Goal: Task Accomplishment & Management: Manage account settings

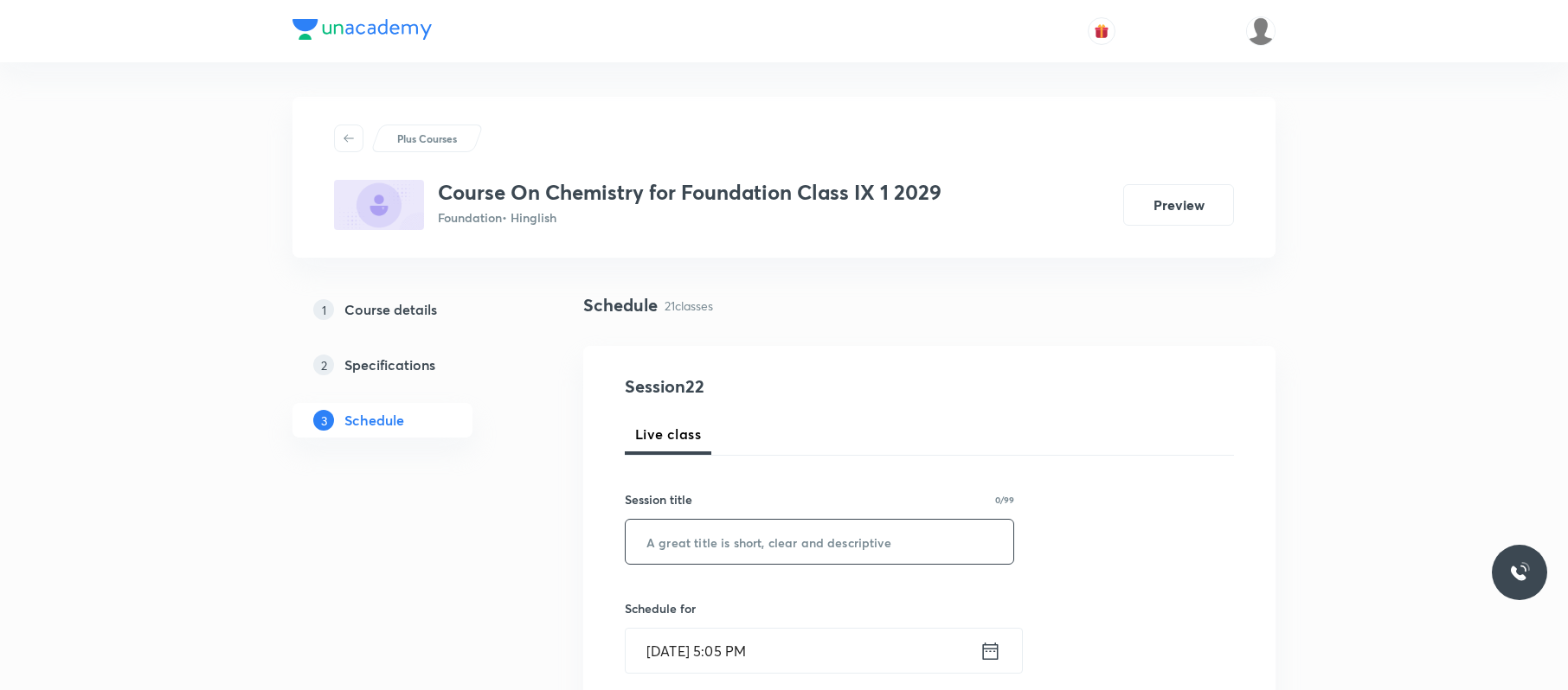
click at [820, 538] on input "text" at bounding box center [819, 541] width 387 height 44
paste input "https://unacademy.com/educator/plus-courses/edit/4NUHEUCM?step=3"
type input "https://unacademy.com/educator/plus-courses/edit/4NUHEUCM?step=3"
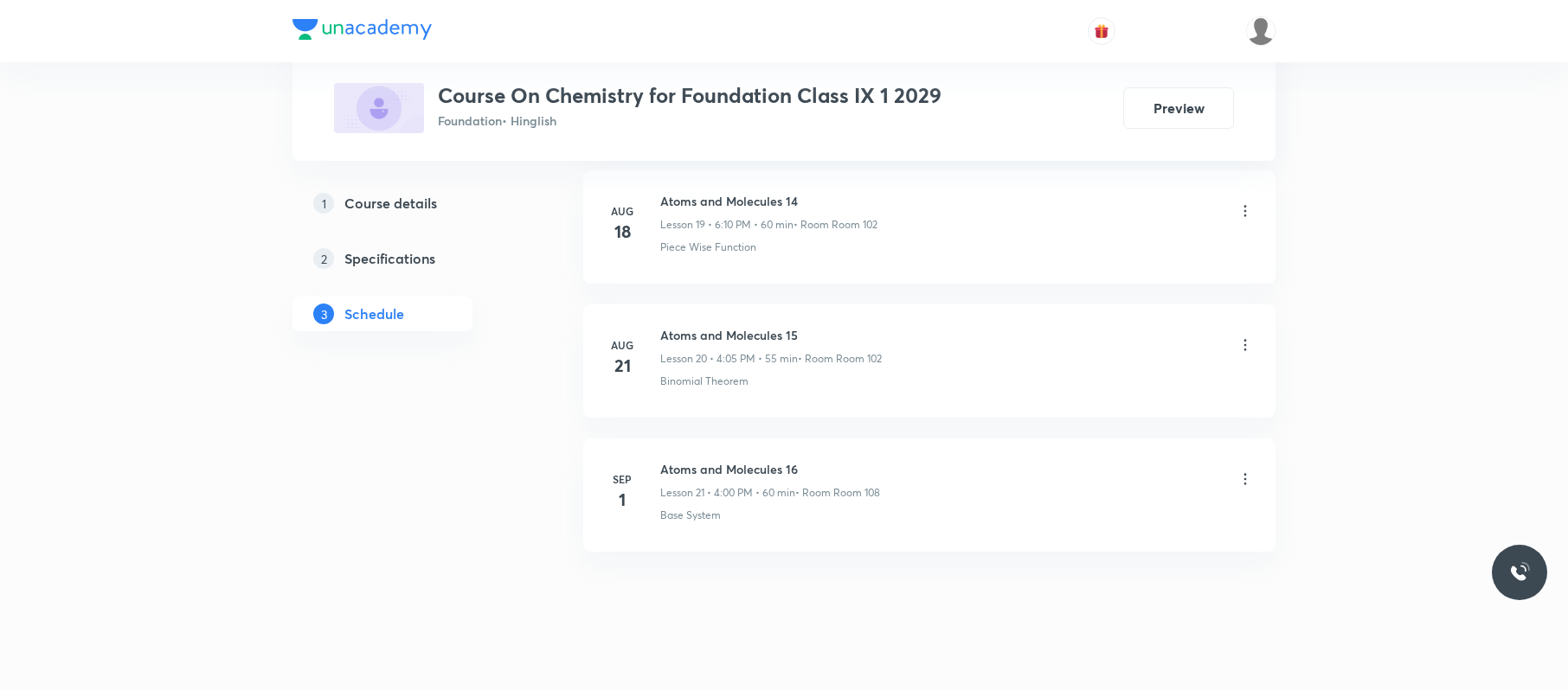
scroll to position [3525, 0]
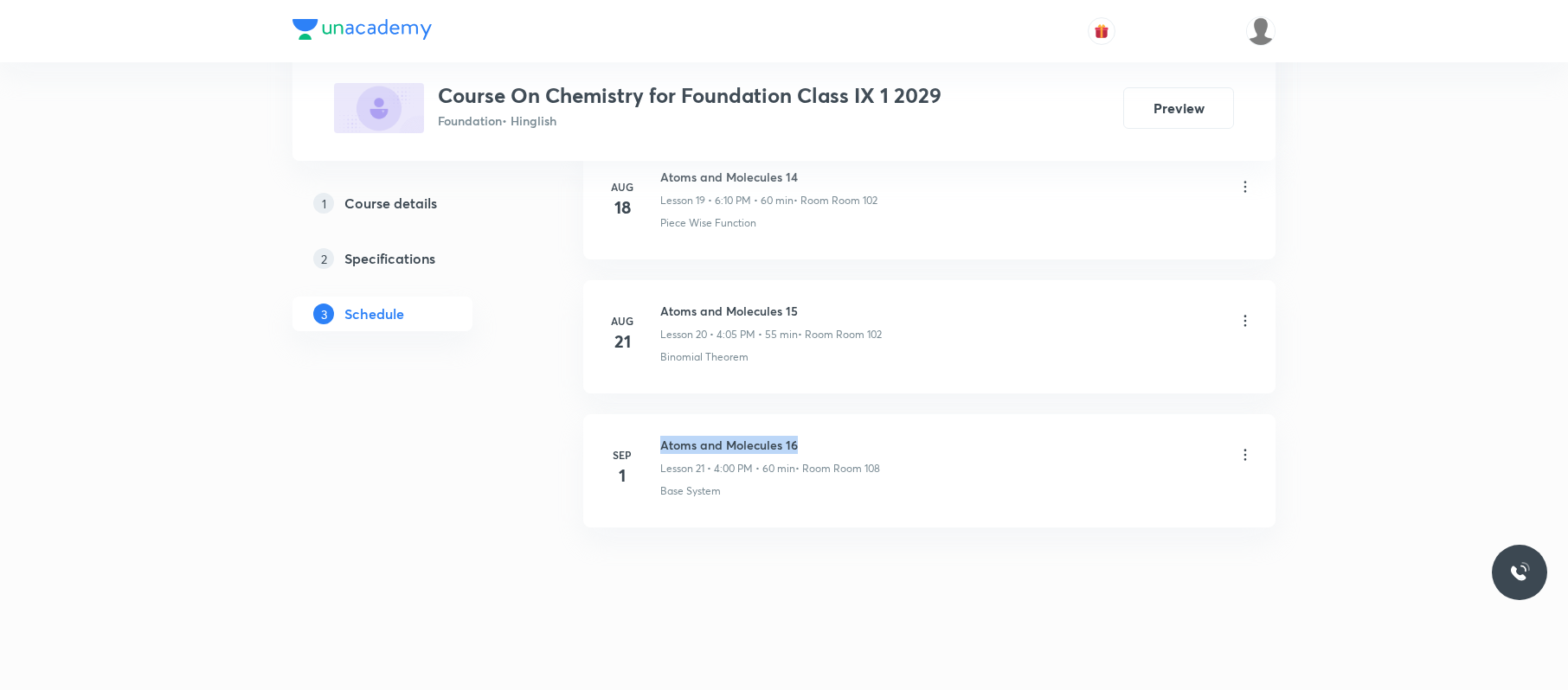
drag, startPoint x: 824, startPoint y: 441, endPoint x: 656, endPoint y: 430, distance: 168.4
click at [656, 430] on li "Sep 1 Atoms and Molecules 16 Lesson 21 • 4:00 PM • 60 min • Room Room 108 Base …" at bounding box center [929, 471] width 692 height 114
copy h6 "Atoms and Molecules 16"
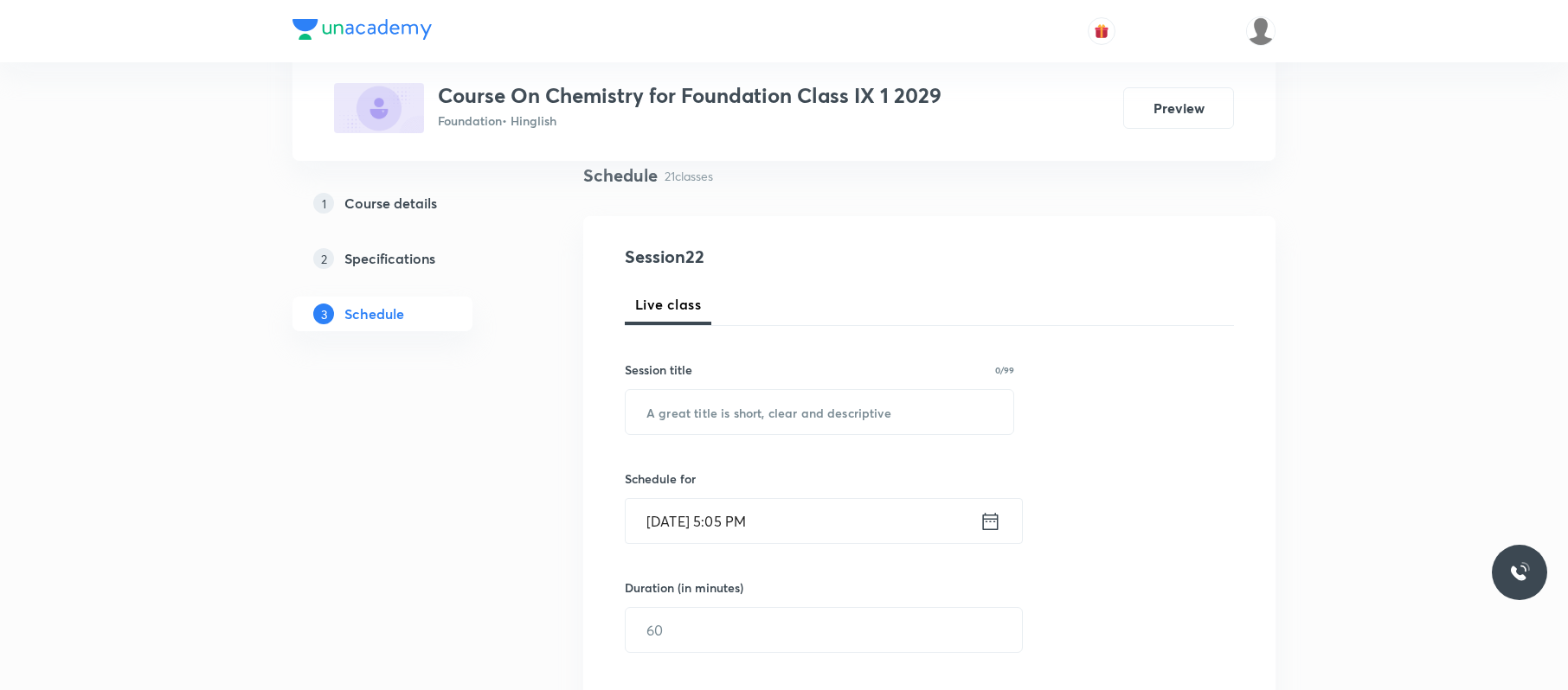
scroll to position [0, 0]
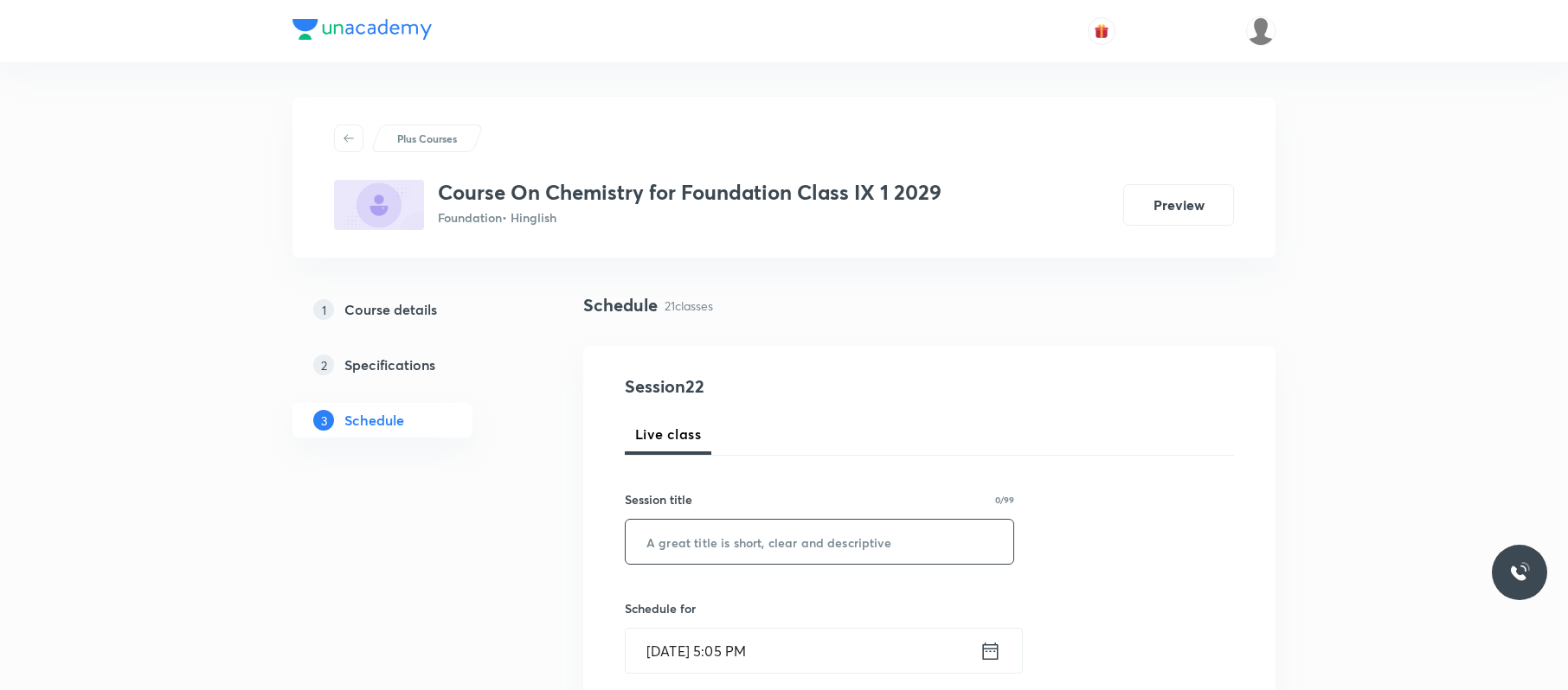
paste input "Atoms and Molecules 16"
click at [778, 550] on input "Atoms and Molecules 16" at bounding box center [819, 541] width 387 height 44
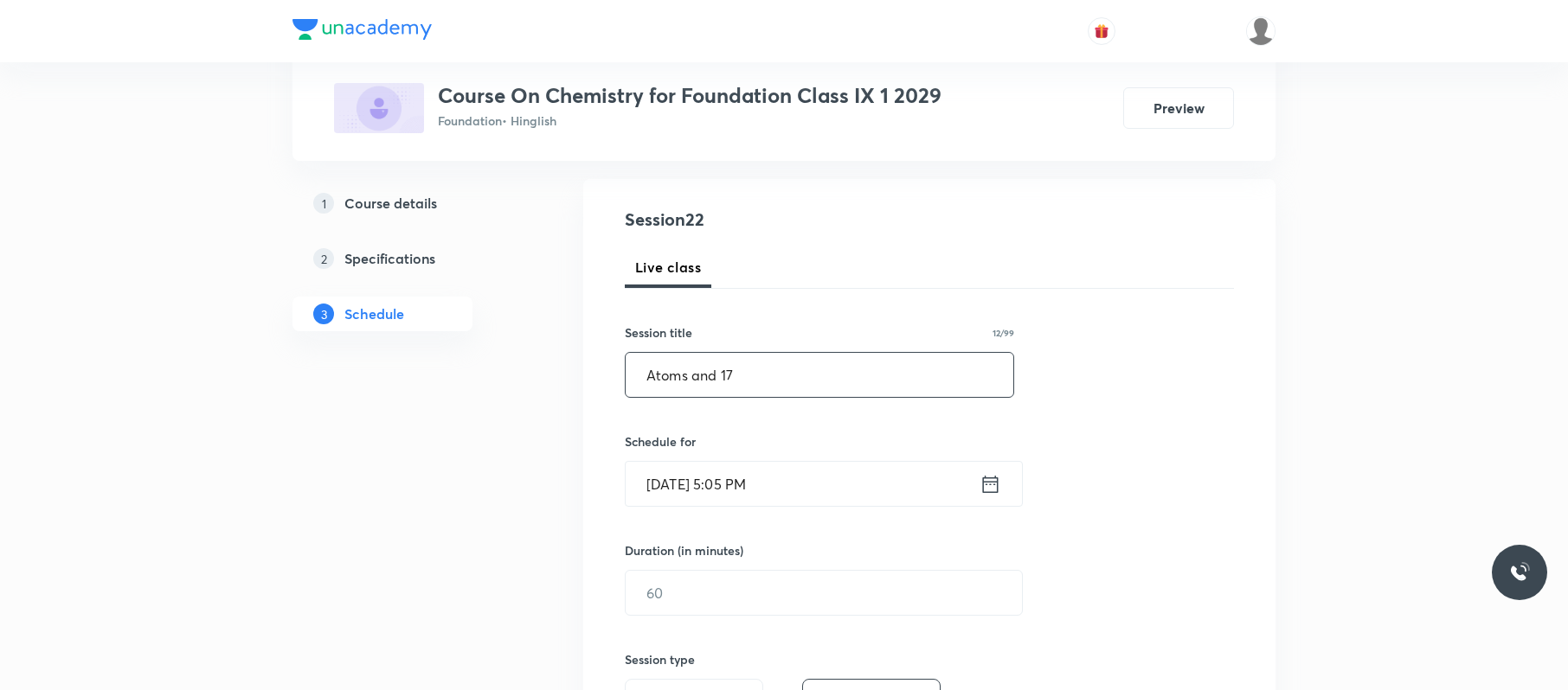
scroll to position [169, 0]
type input "Atoms and 17"
click at [797, 472] on input "Sep 4, 2025, 5:05 PM" at bounding box center [803, 481] width 354 height 44
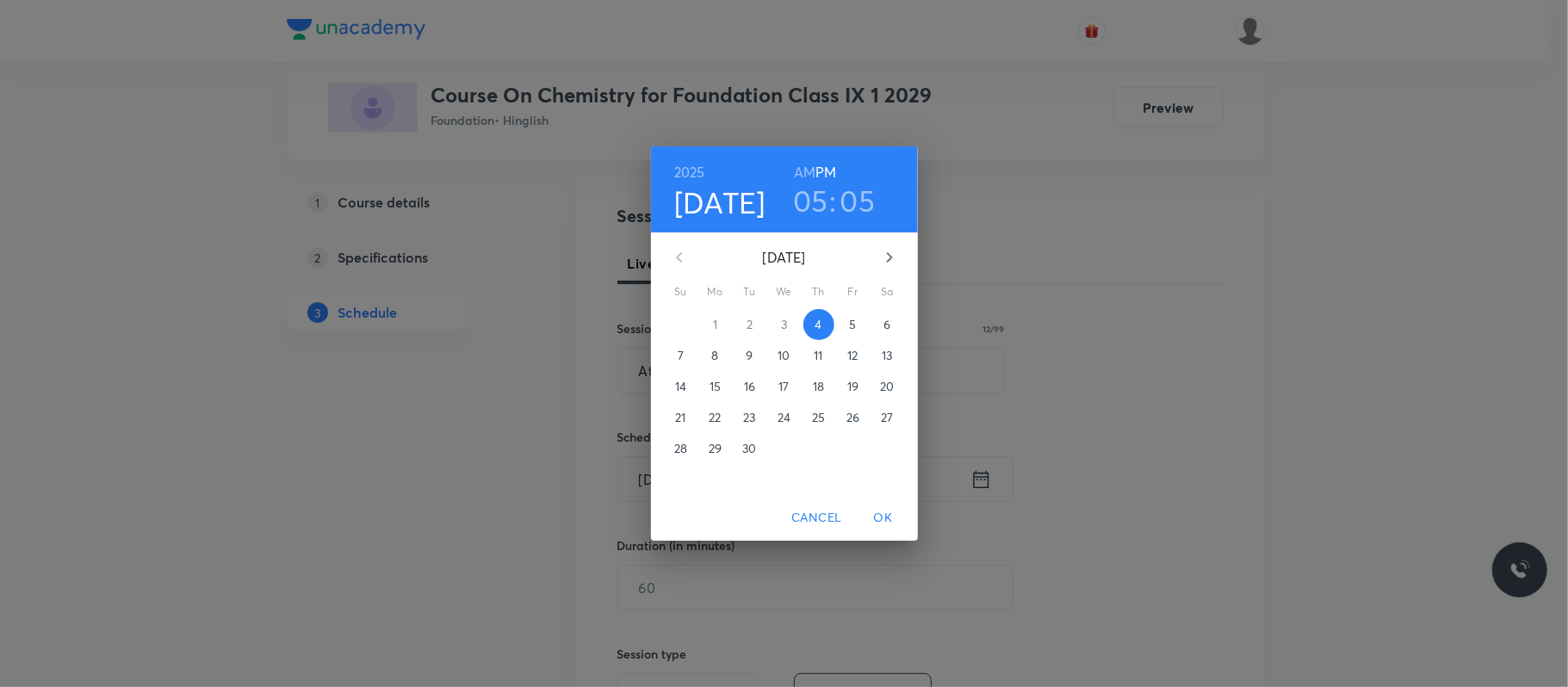
click at [813, 201] on h3 "05" at bounding box center [810, 201] width 35 height 36
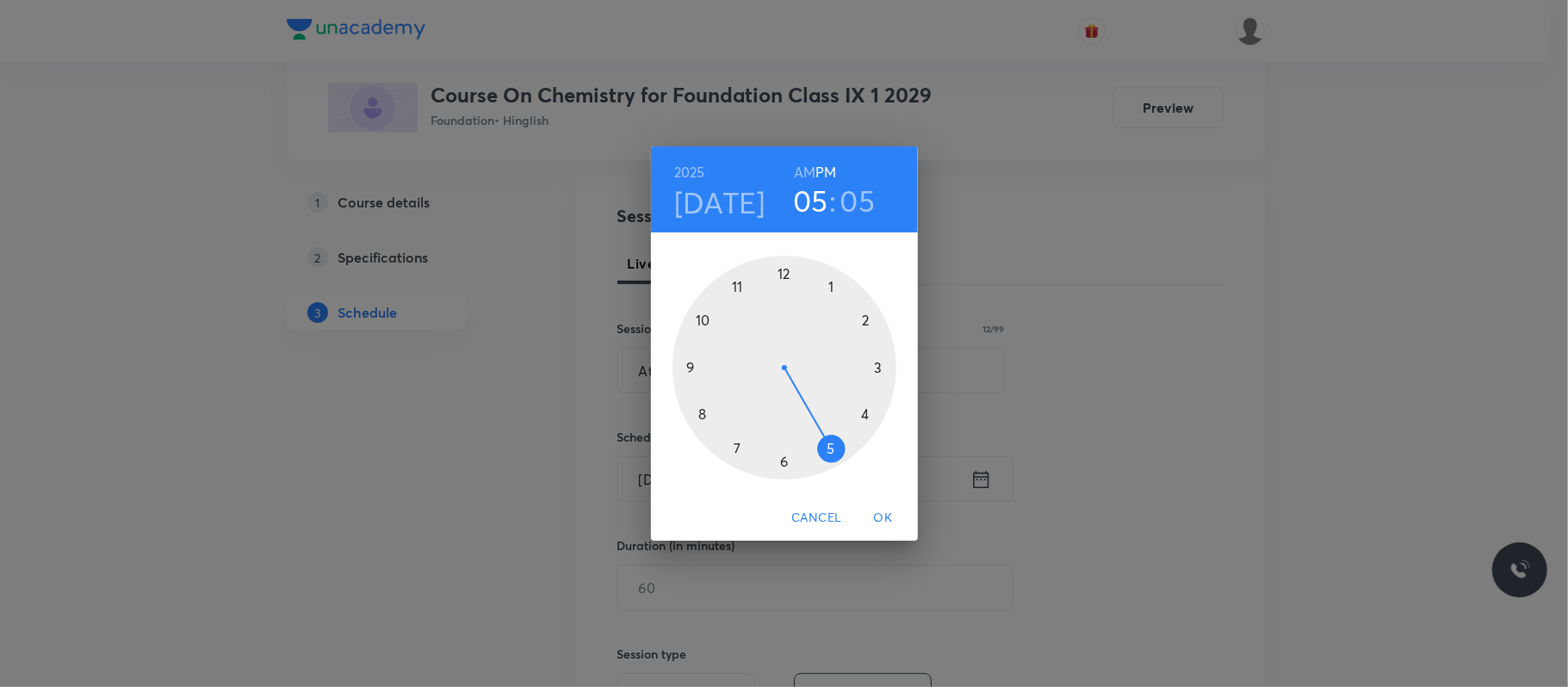
click at [835, 452] on div at bounding box center [785, 368] width 224 height 224
click at [855, 306] on div at bounding box center [785, 368] width 224 height 224
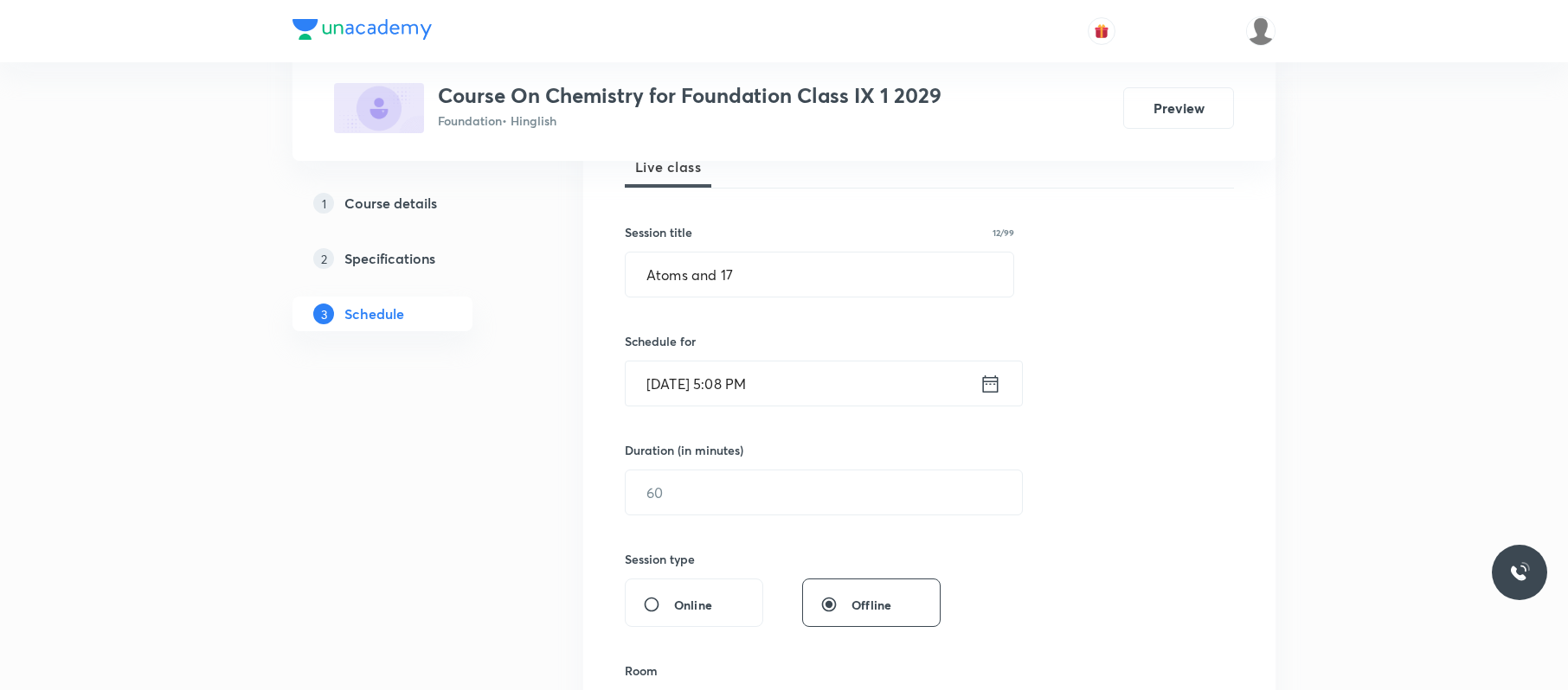
scroll to position [268, 0]
click at [703, 478] on input "text" at bounding box center [824, 491] width 396 height 44
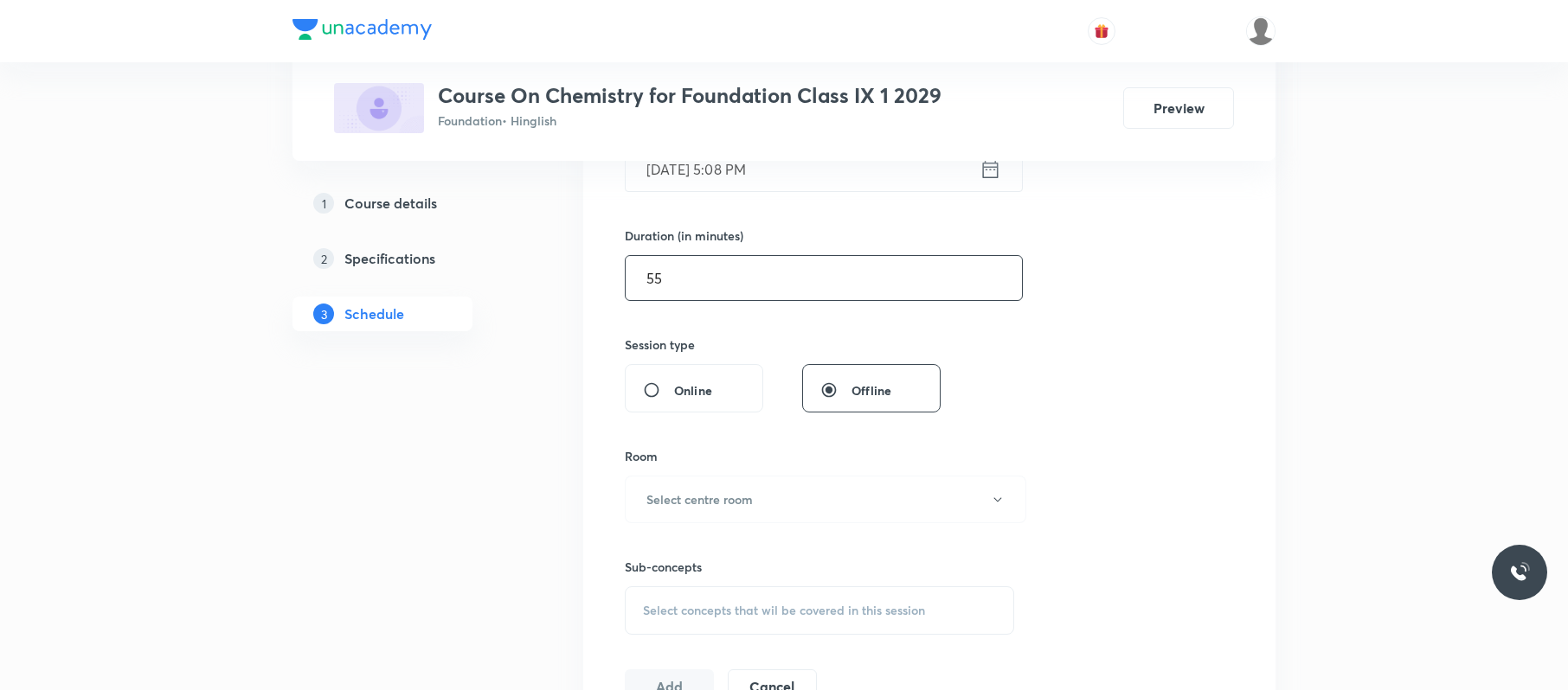
scroll to position [483, 0]
type input "55"
click at [703, 478] on button "Select centre room" at bounding box center [826, 499] width 401 height 47
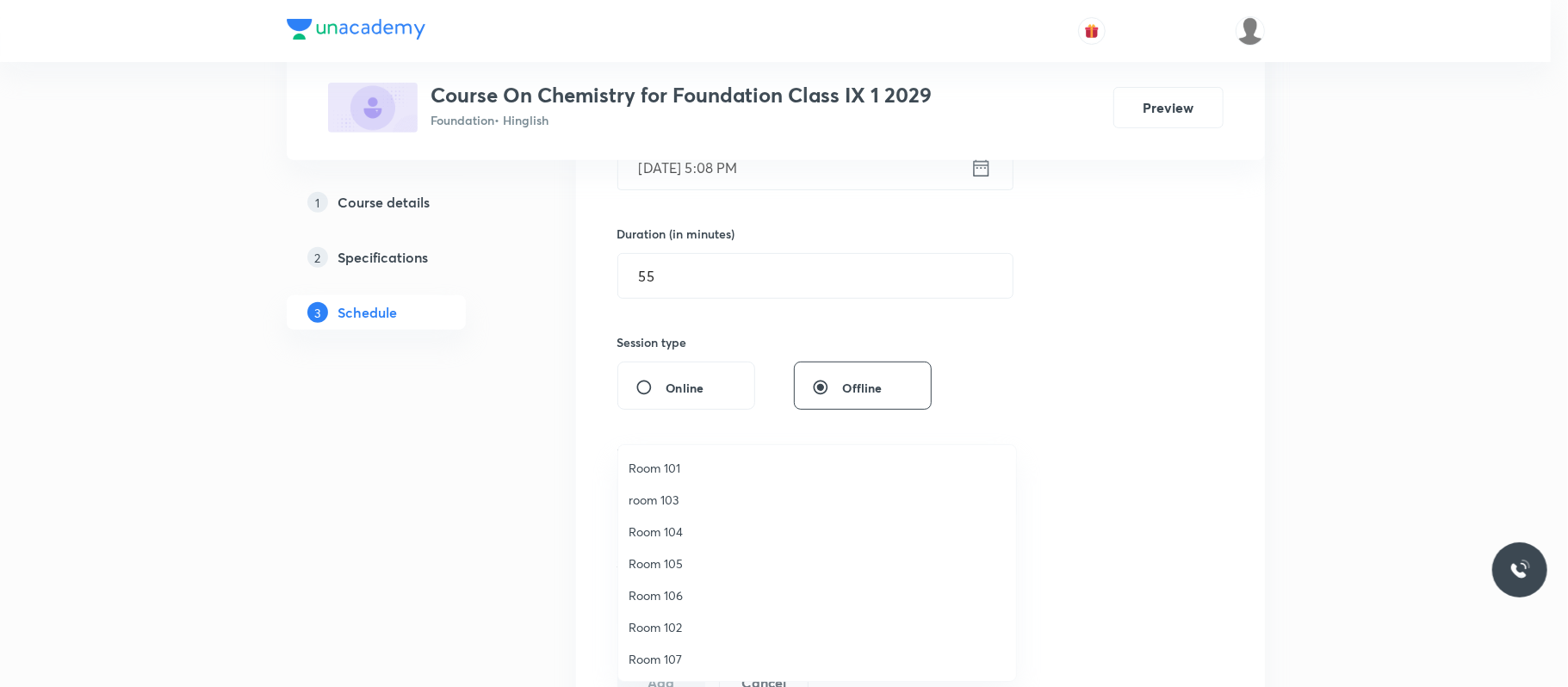
click at [694, 627] on span "Room 102" at bounding box center [817, 627] width 377 height 18
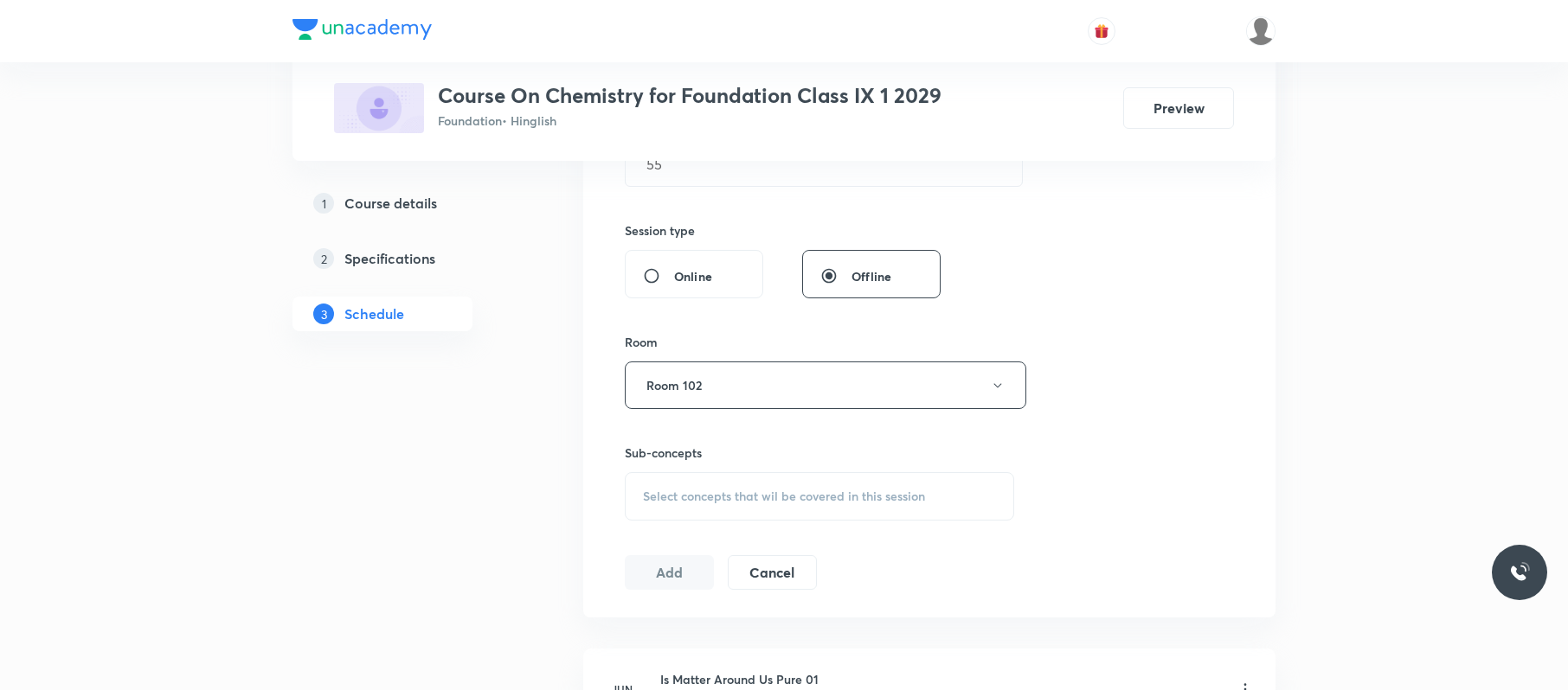
scroll to position [602, 0]
click at [821, 491] on span "Select concepts that wil be covered in this session" at bounding box center [784, 490] width 282 height 14
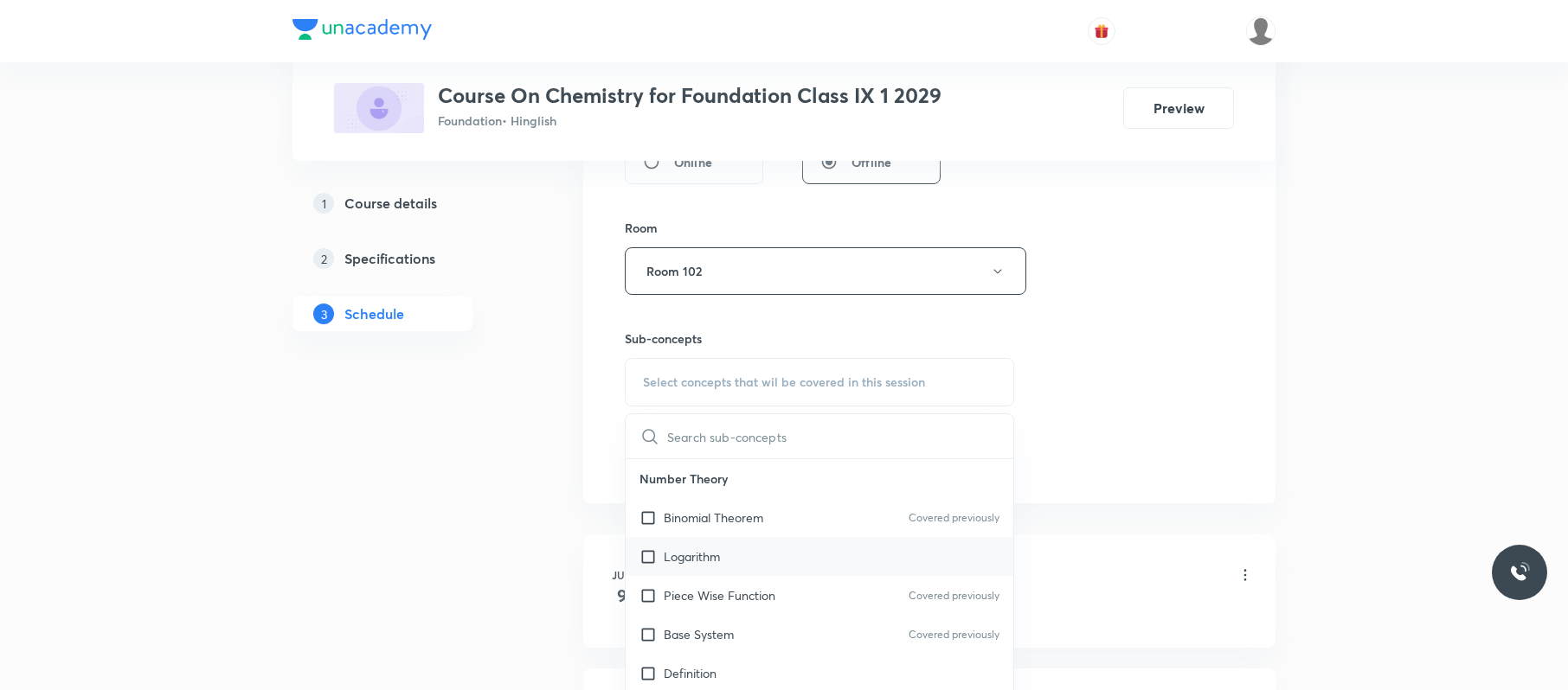
click at [780, 558] on div "Logarithm" at bounding box center [819, 556] width 387 height 39
checkbox input "true"
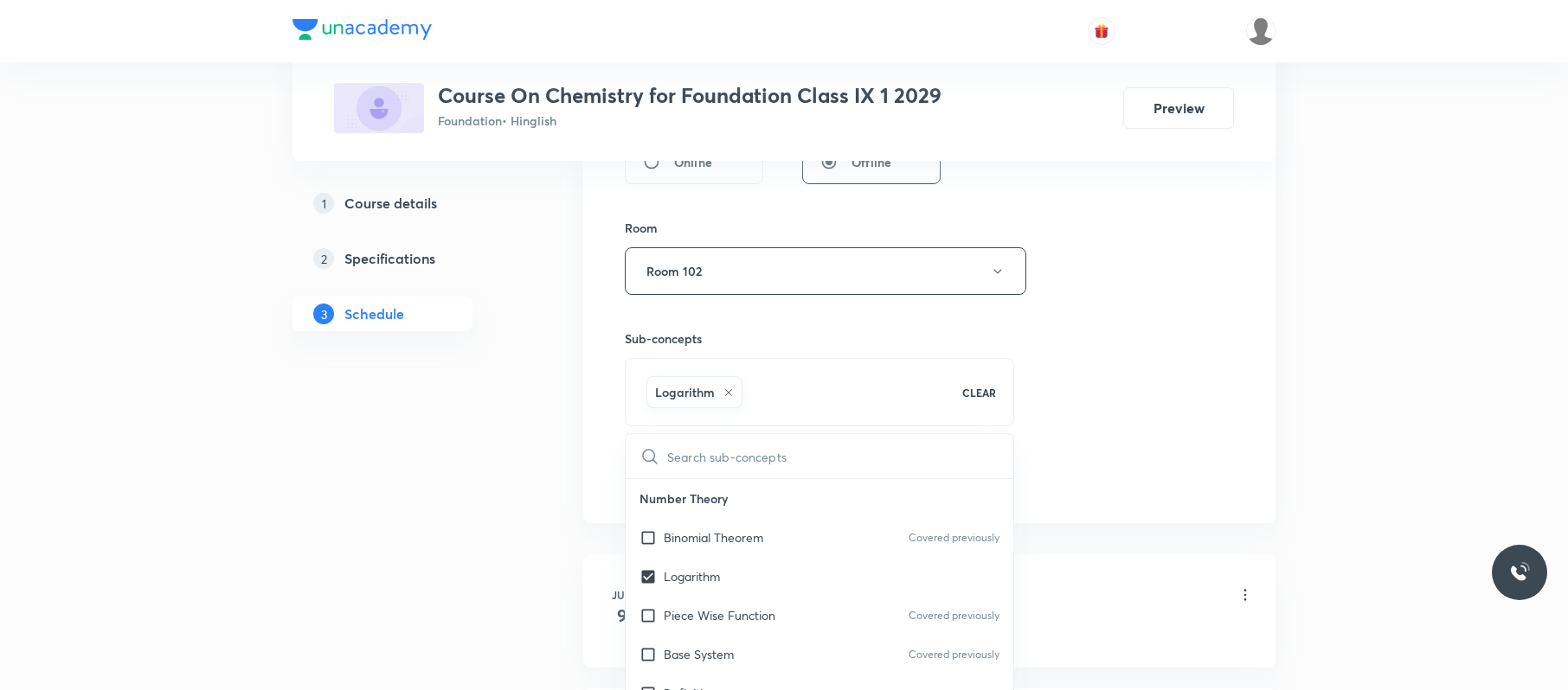
click at [1139, 385] on div "Session 22 Live class Session title 12/99 Atoms and 17 ​ Schedule for Sep 4, 20…" at bounding box center [929, 80] width 609 height 832
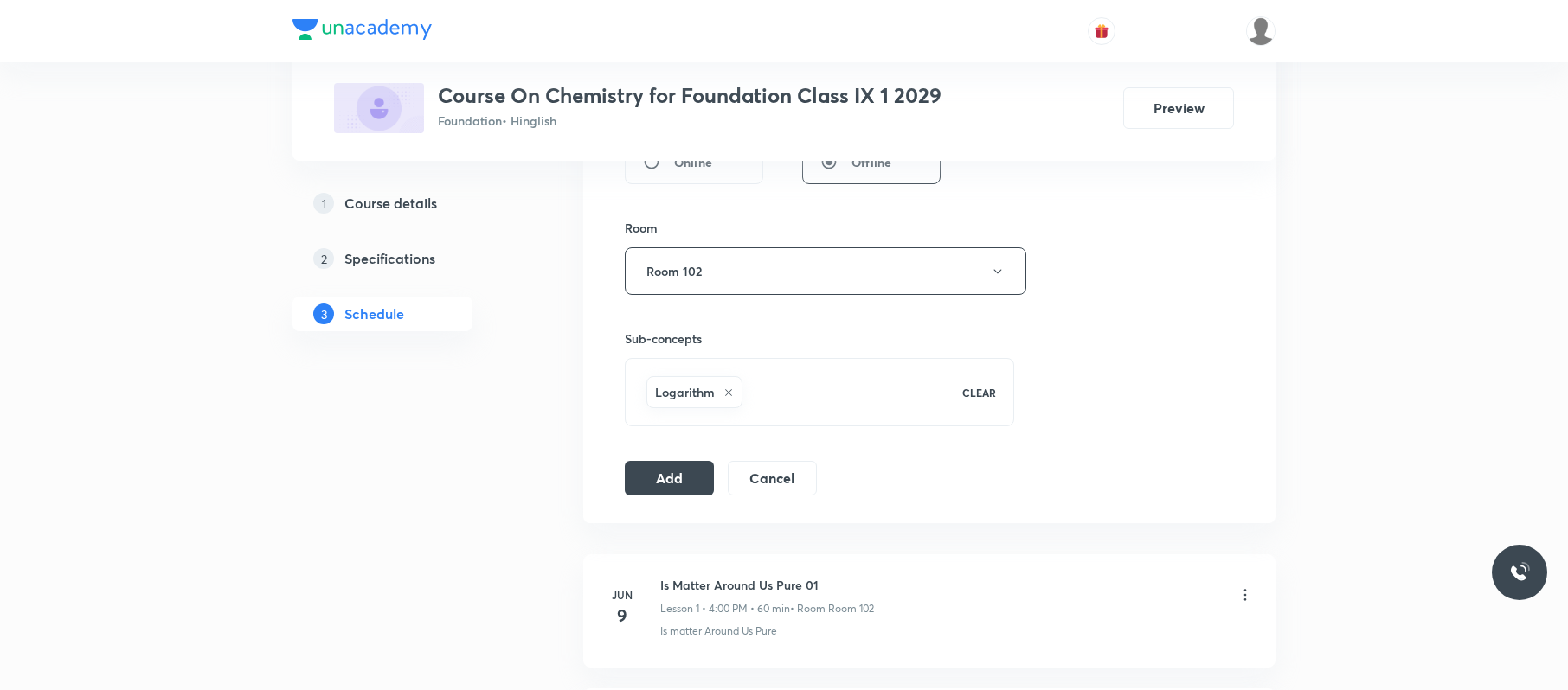
click at [686, 458] on div "Session 22 Live class Session title 12/99 Atoms and 17 ​ Schedule for Sep 4, 20…" at bounding box center [929, 80] width 609 height 832
click at [686, 489] on button "Add" at bounding box center [669, 476] width 89 height 35
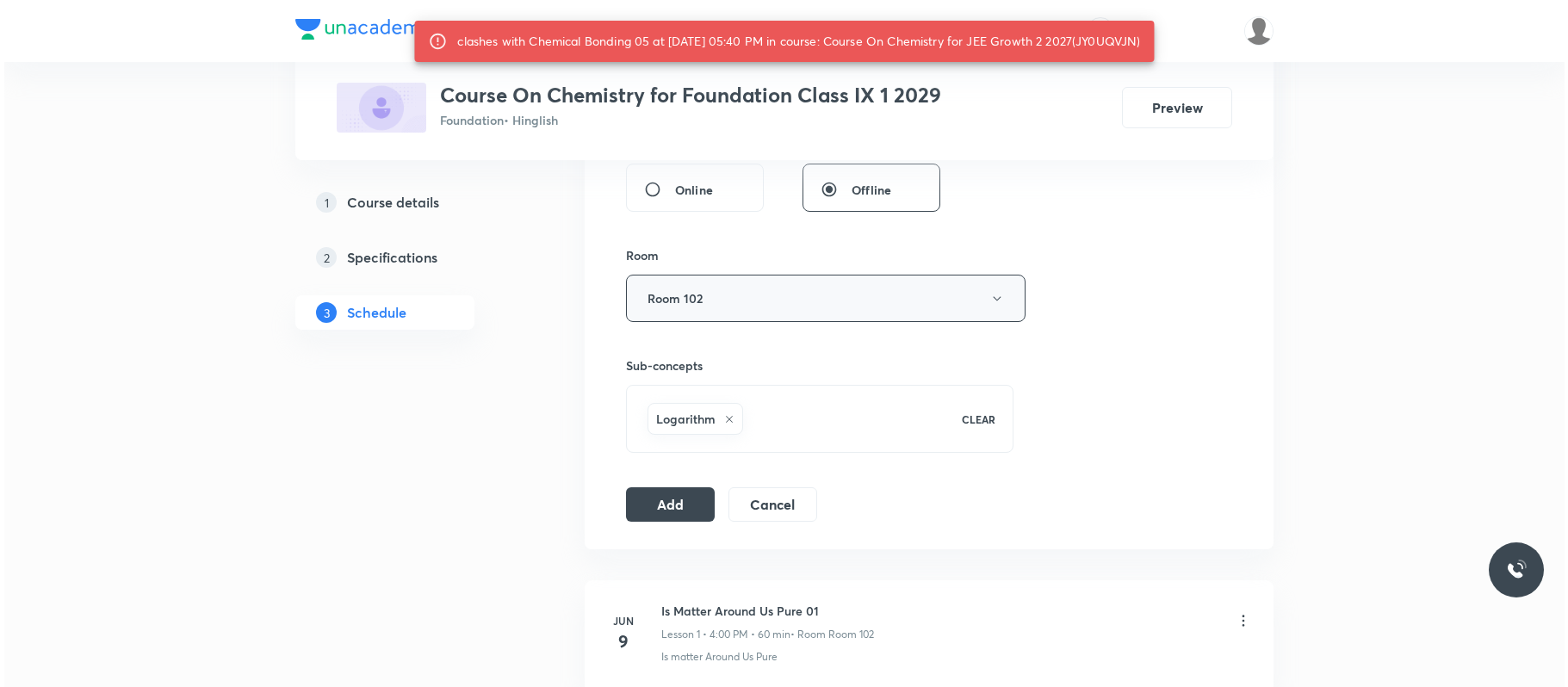
scroll to position [677, 0]
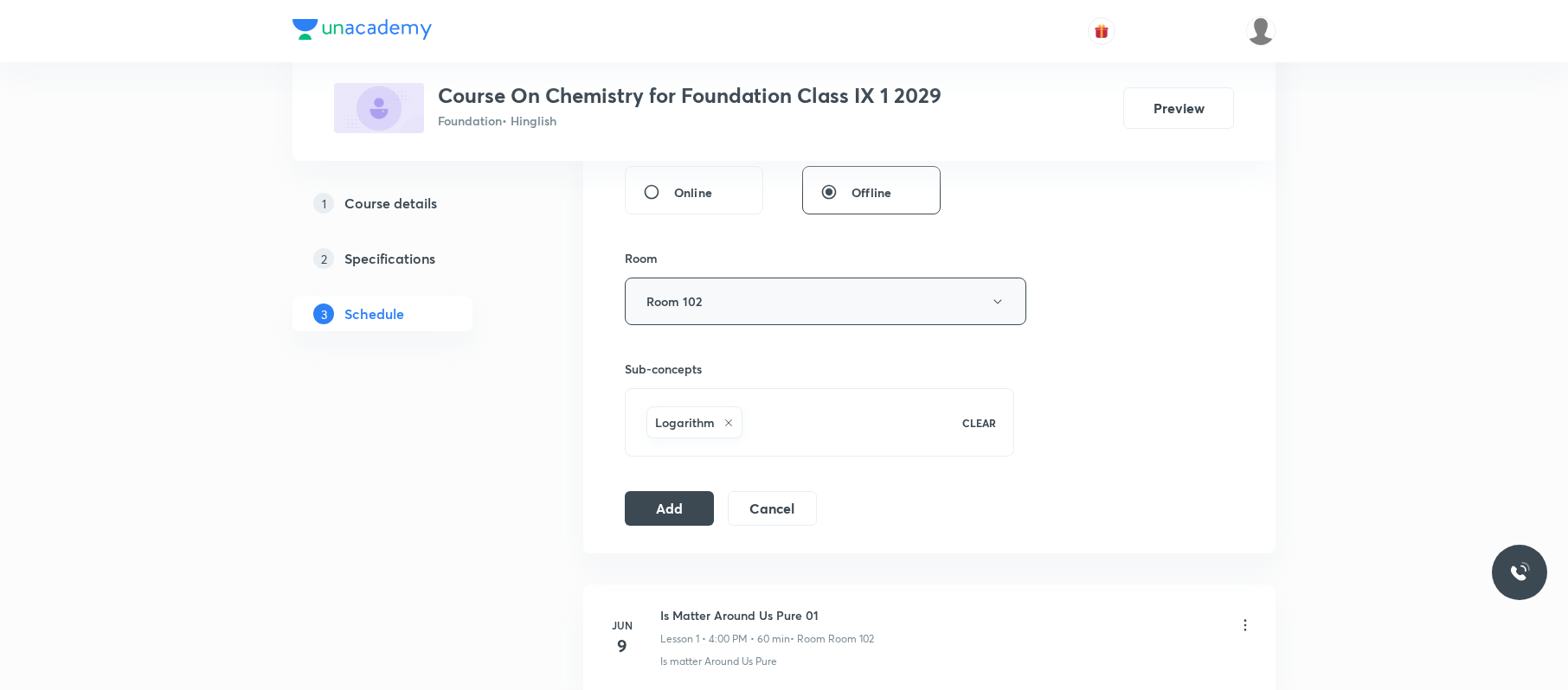
click at [995, 288] on button "Room 102" at bounding box center [826, 301] width 401 height 47
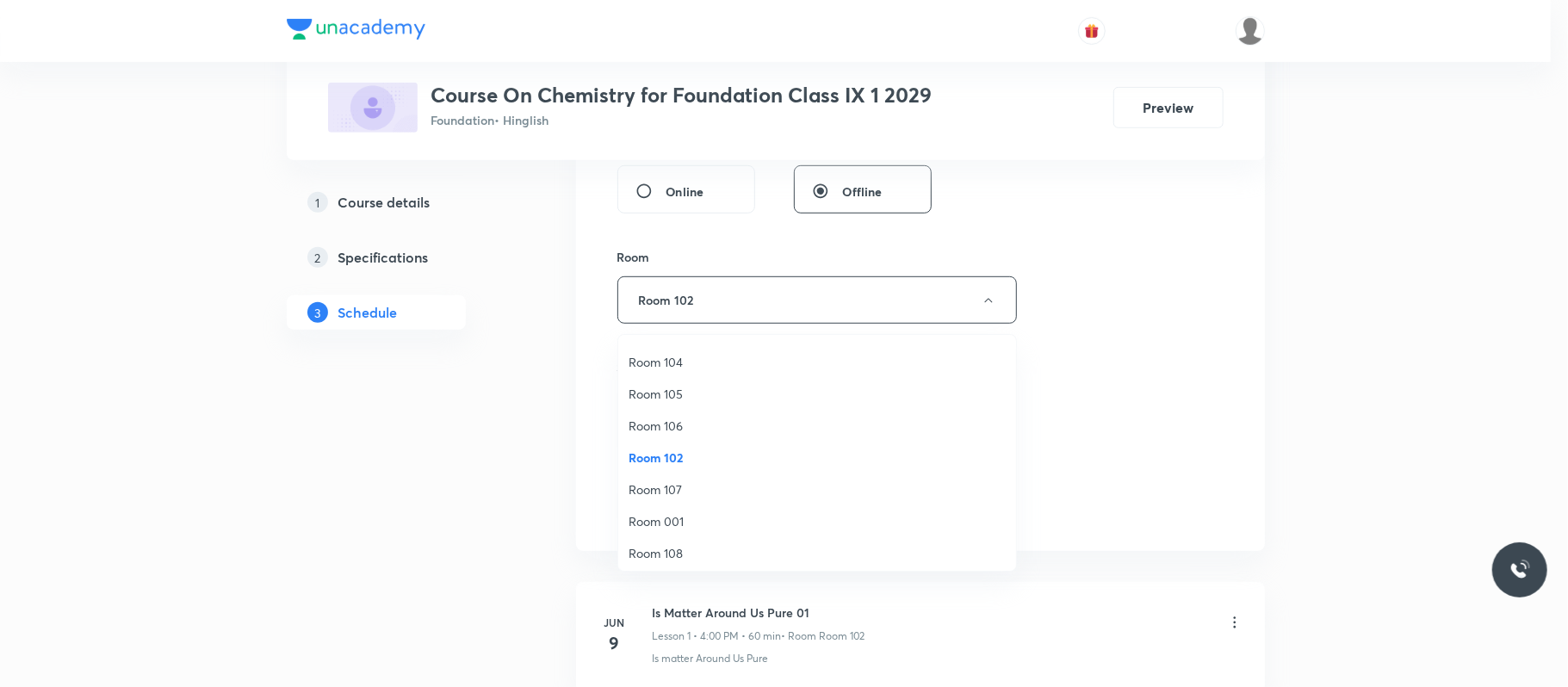
scroll to position [60, 0]
click at [677, 481] on span "Room 107" at bounding box center [817, 488] width 377 height 18
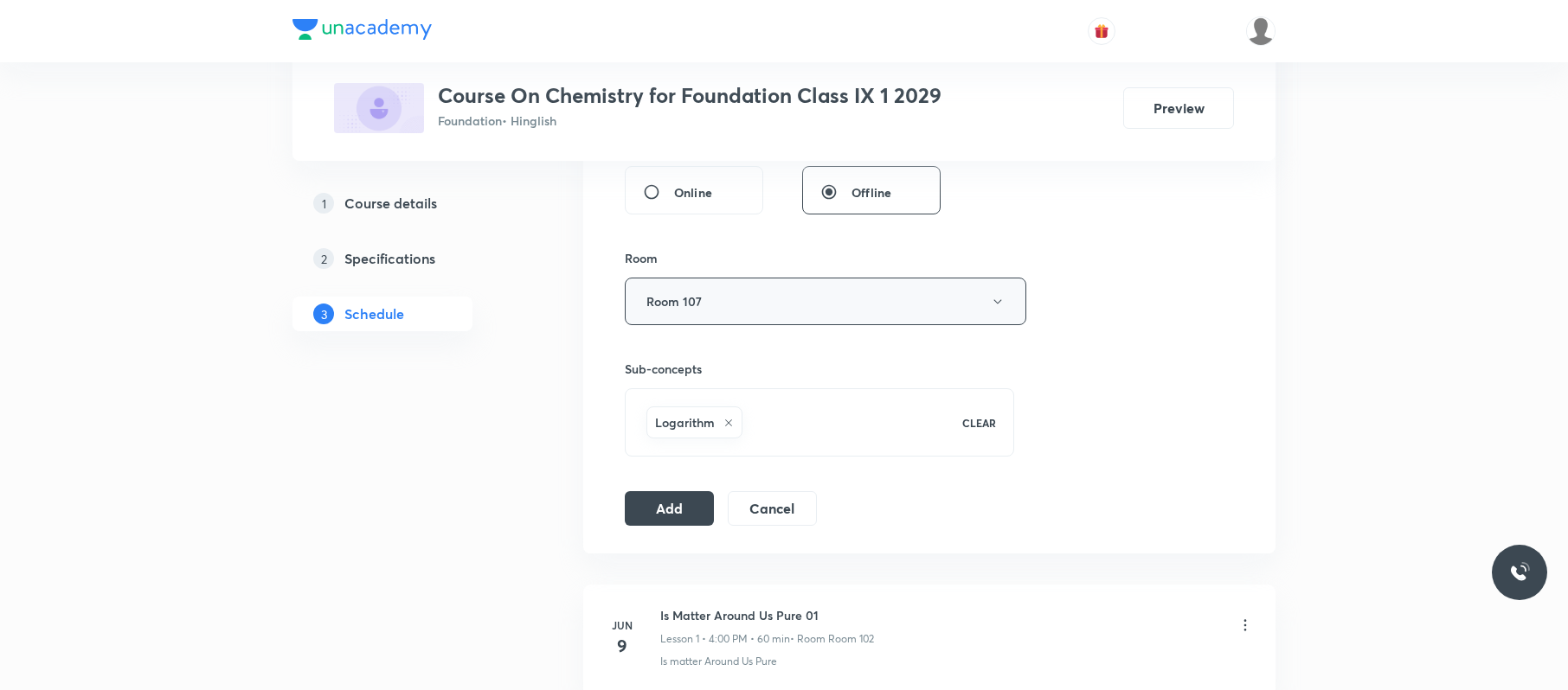
click at [783, 326] on button "Room 107" at bounding box center [826, 301] width 401 height 47
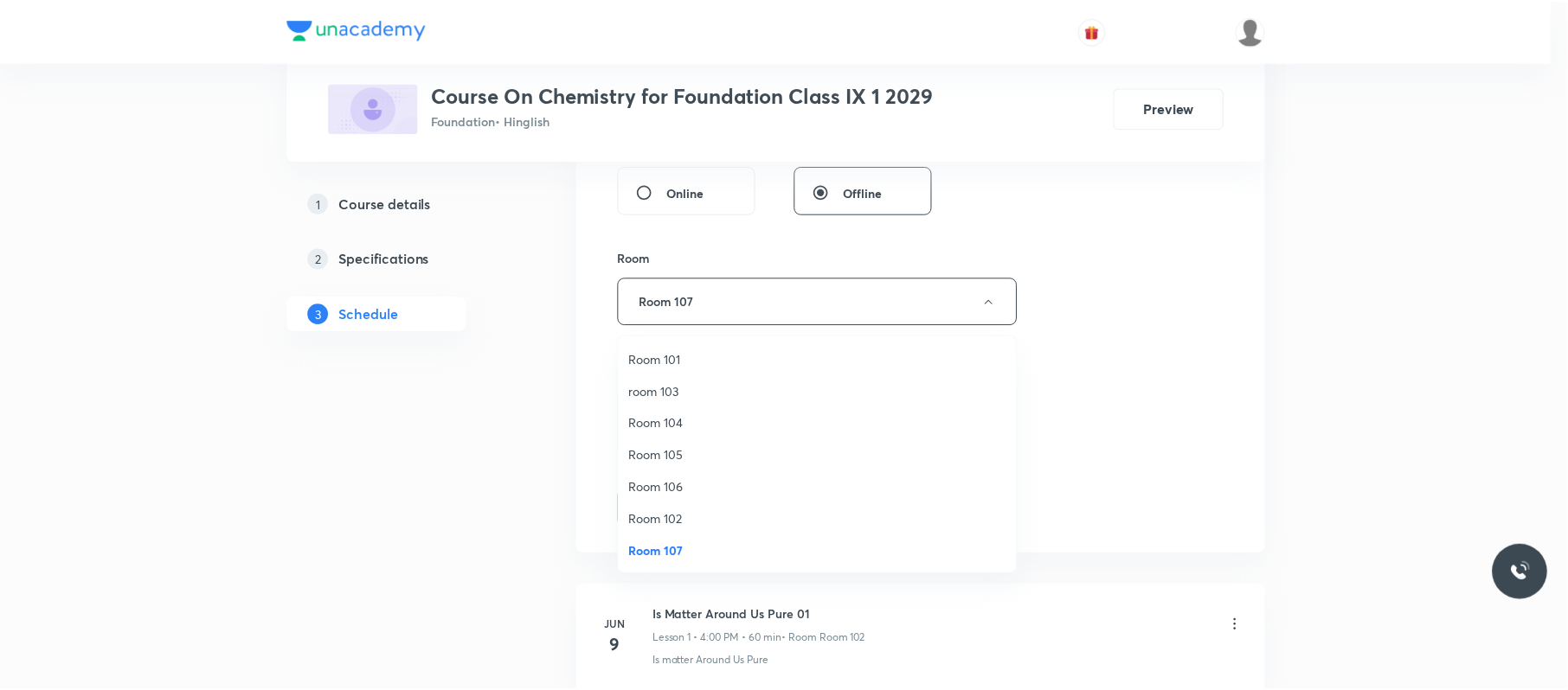
scroll to position [122, 0]
click at [723, 487] on span "Room 108" at bounding box center [821, 493] width 379 height 18
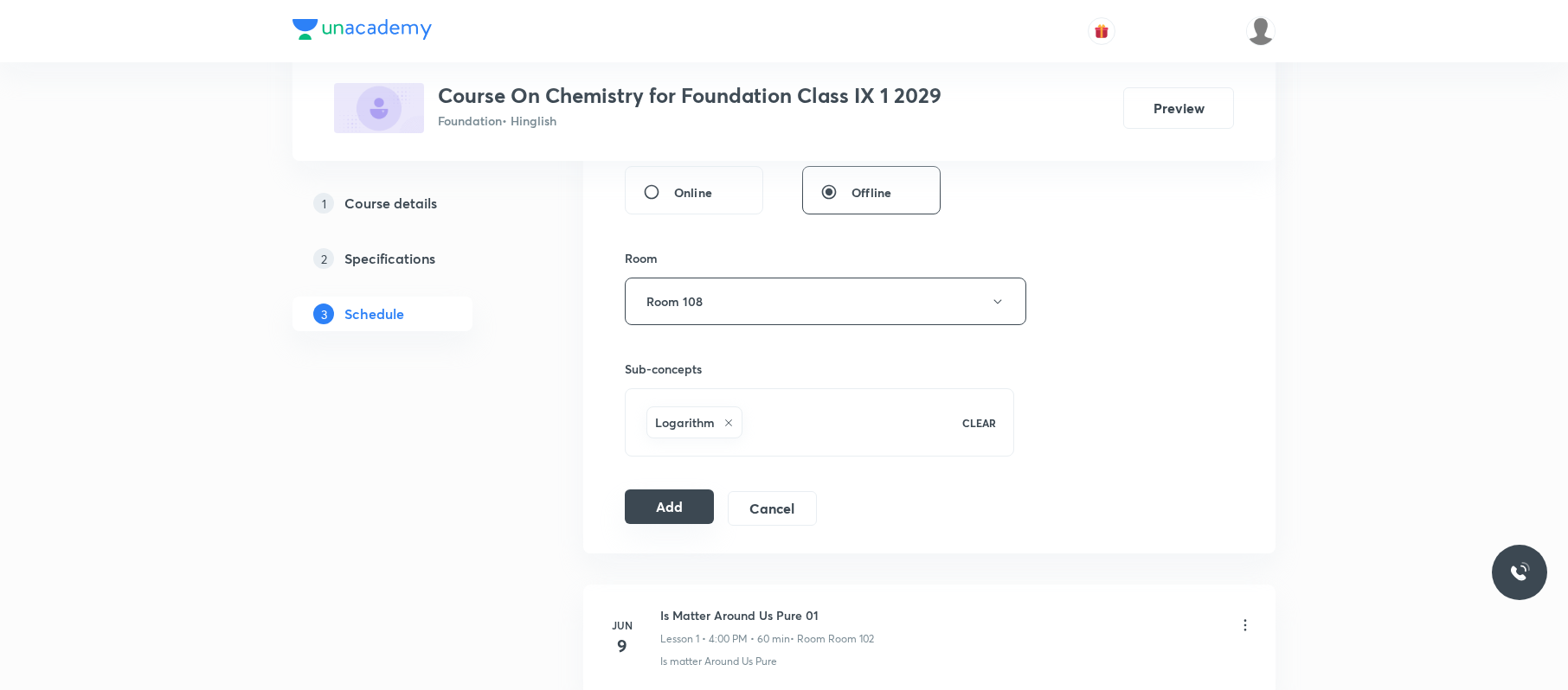
click at [678, 514] on button "Add" at bounding box center [669, 506] width 89 height 35
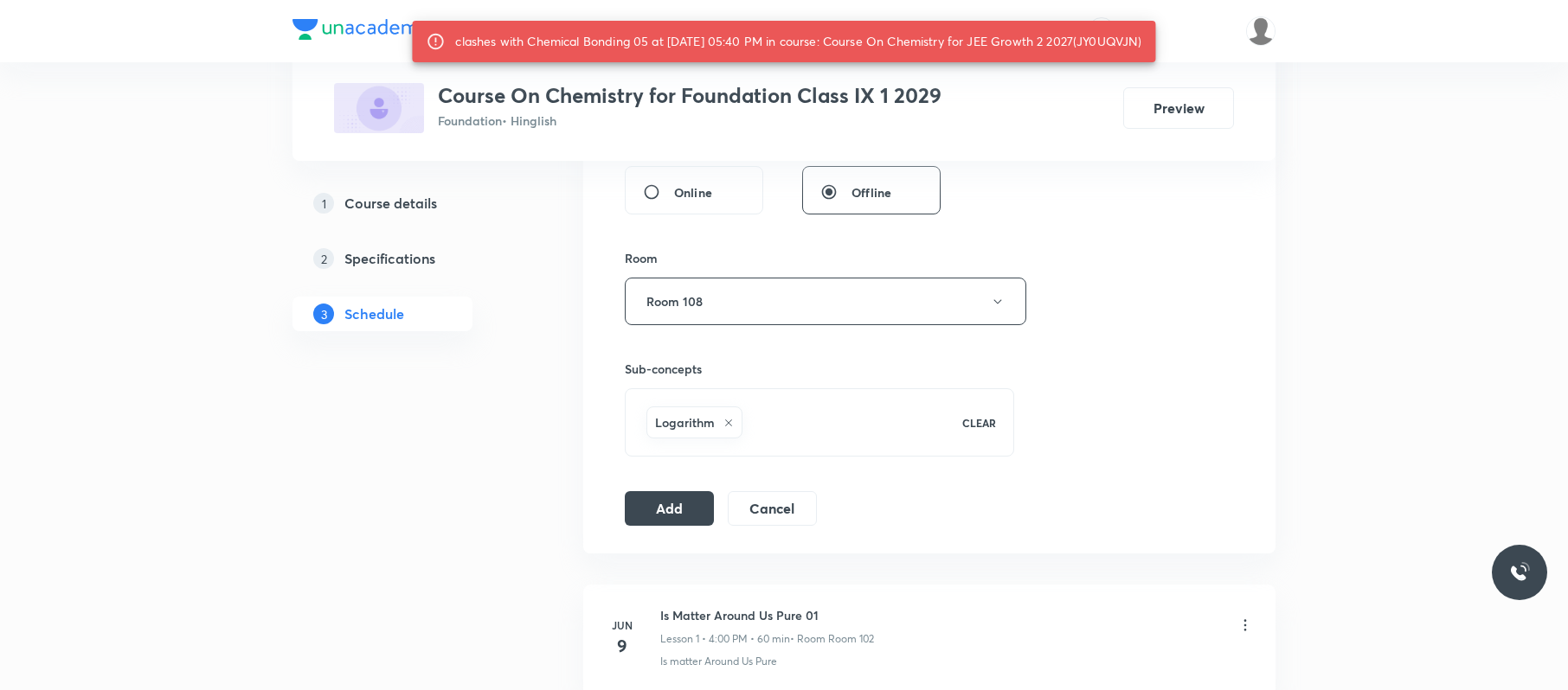
drag, startPoint x: 1160, startPoint y: 43, endPoint x: 1096, endPoint y: 36, distance: 64.4
click at [1096, 36] on div "clashes with Chemical Bonding 05 at 04 Sep 2025 05:40 PM in course: Course On C…" at bounding box center [783, 42] width 743 height 42
copy div "JY0UQVJN)"
